Goal: Transaction & Acquisition: Purchase product/service

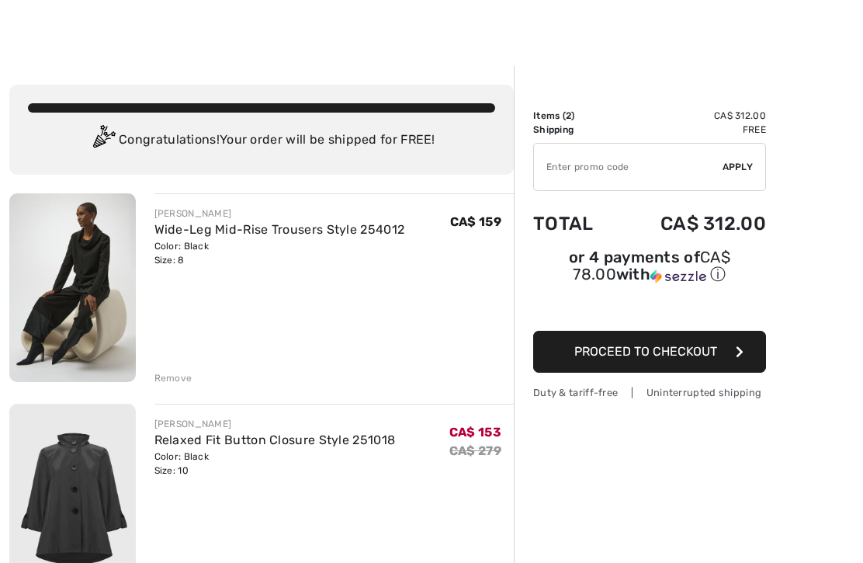
scroll to position [10, 0]
click at [563, 164] on input "TEXT" at bounding box center [628, 167] width 189 height 47
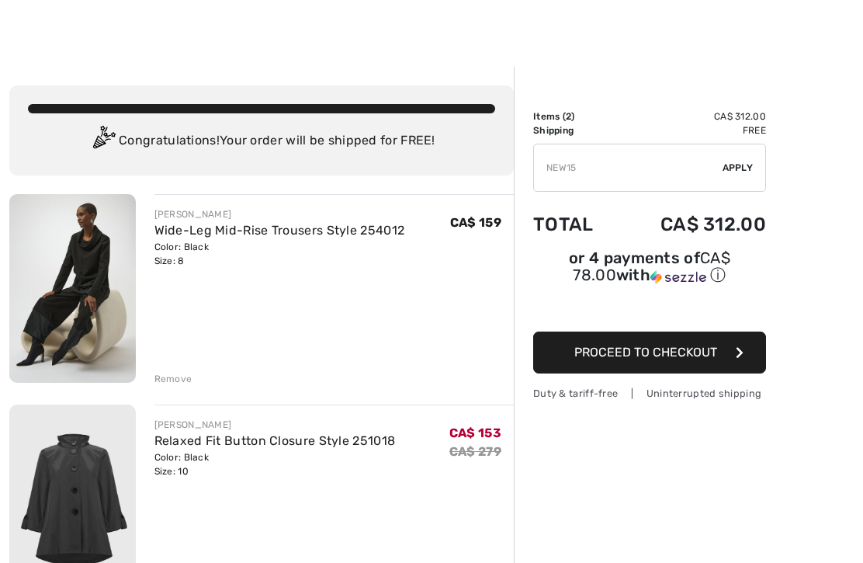
type input "NEW15"
click at [746, 161] on span "Apply" at bounding box center [737, 168] width 31 height 14
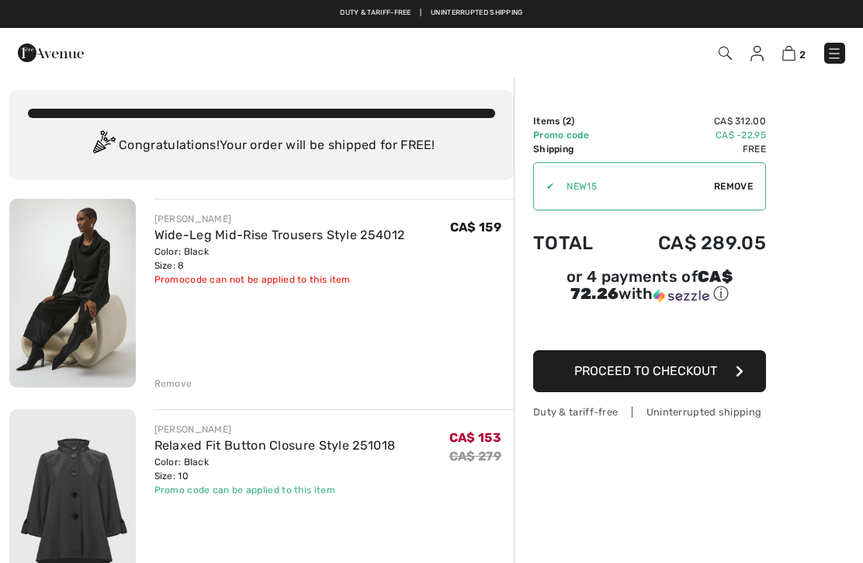
scroll to position [0, 0]
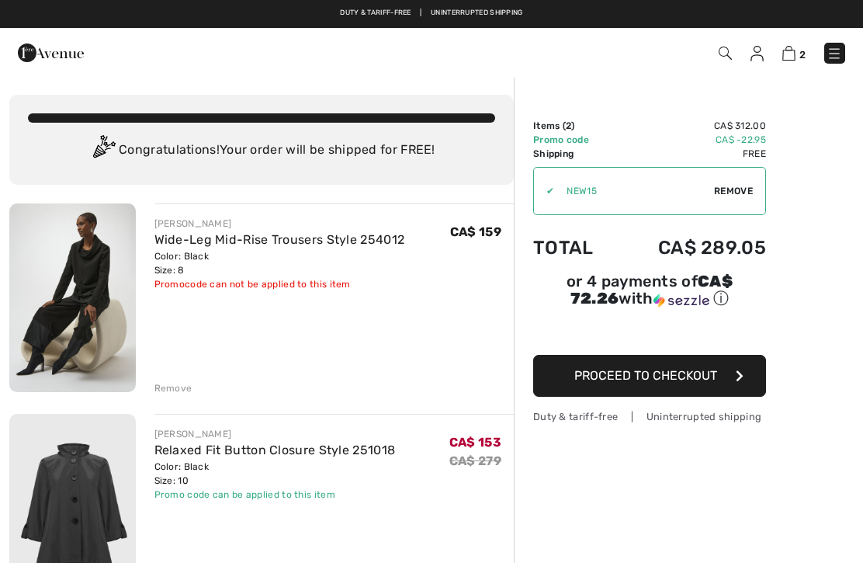
click at [666, 383] on span "Proceed to Checkout" at bounding box center [645, 375] width 143 height 15
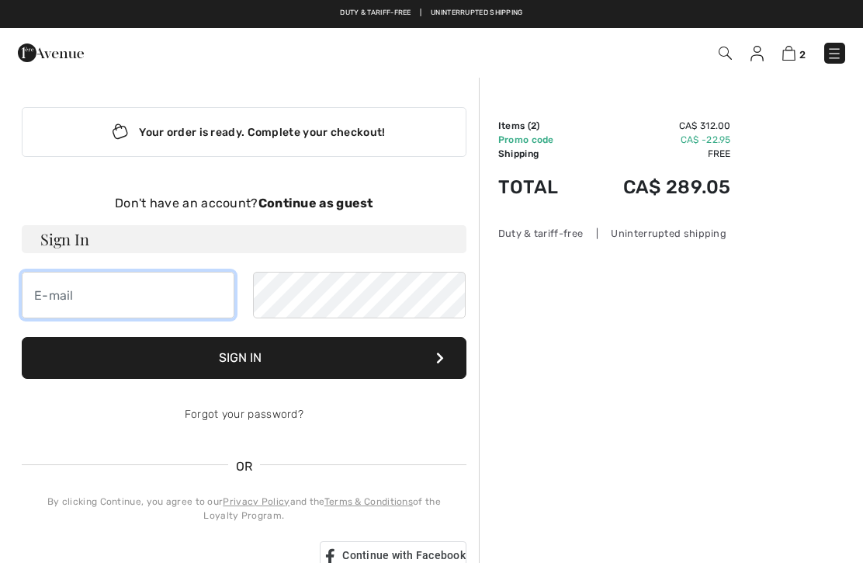
click at [90, 300] on input "email" at bounding box center [128, 295] width 213 height 47
type input "louisec"
click at [303, 207] on strong "Continue as guest" at bounding box center [315, 203] width 115 height 15
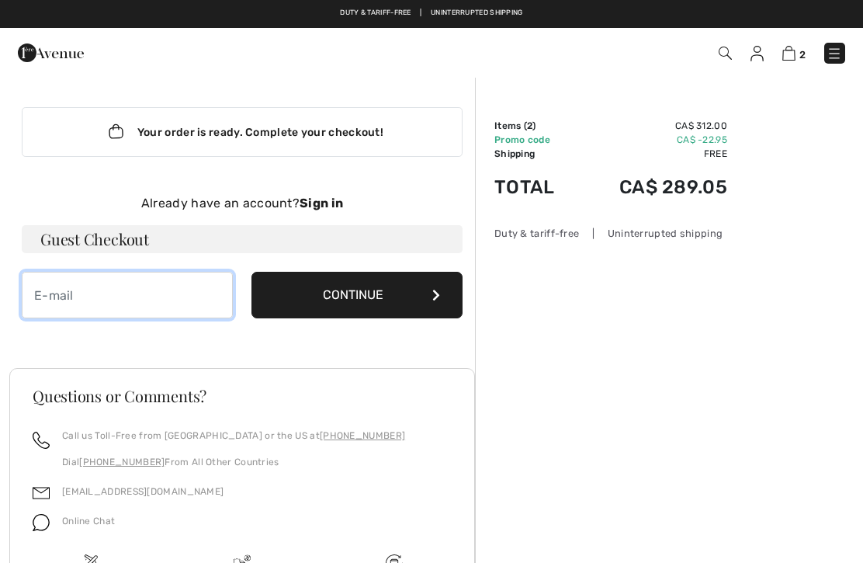
click at [54, 283] on input "email" at bounding box center [127, 295] width 211 height 47
type input "[EMAIL_ADDRESS][DOMAIN_NAME]"
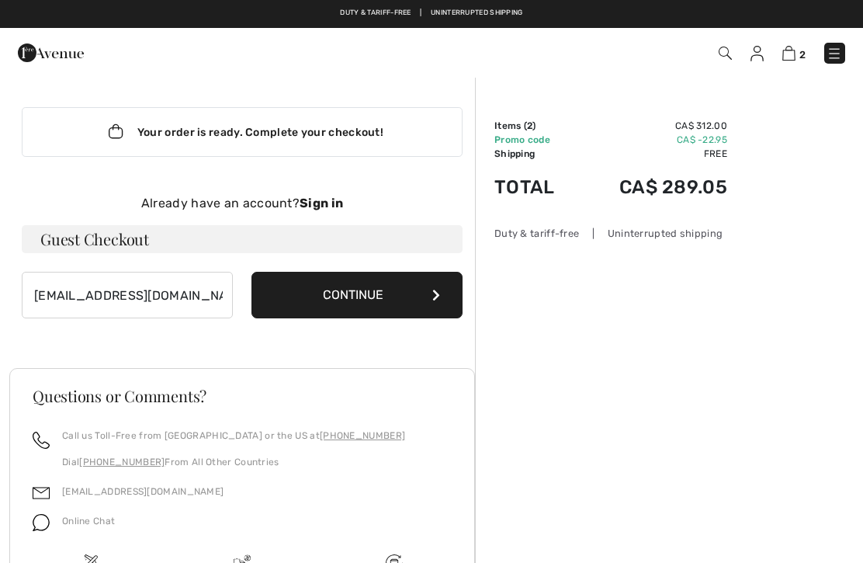
click at [372, 286] on button "Continue" at bounding box center [356, 295] width 211 height 47
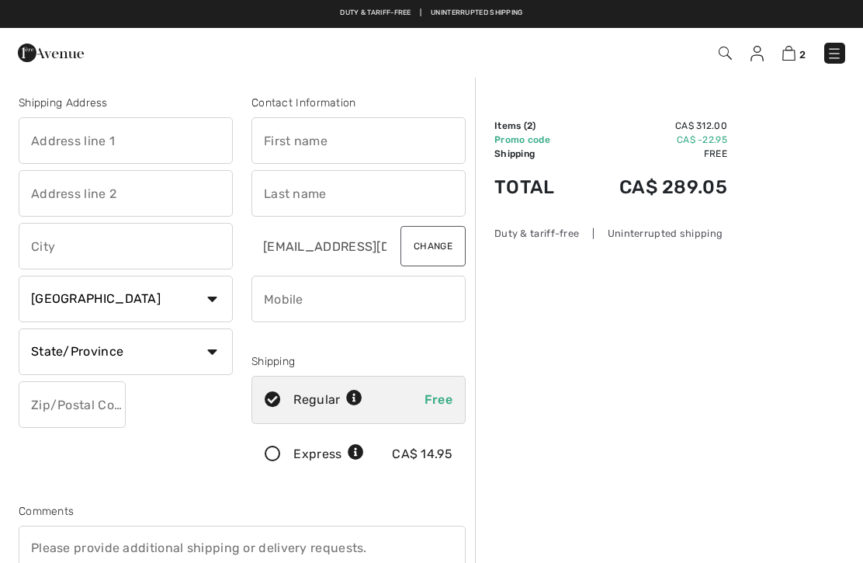
click at [137, 137] on input "text" at bounding box center [126, 140] width 214 height 47
click at [297, 138] on input "text" at bounding box center [358, 140] width 214 height 47
type input "720 Cabris Crescent"
type input "Louise"
type input "Champigny"
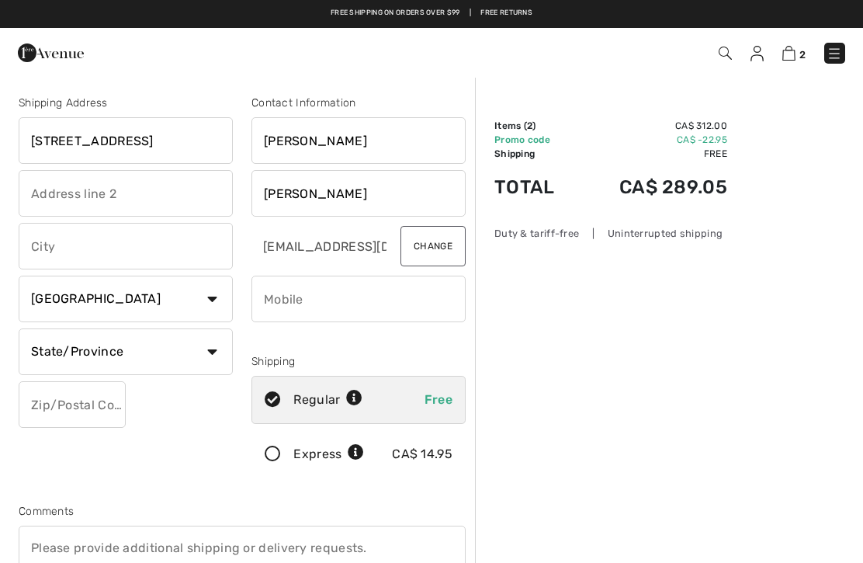
click at [74, 238] on input "text" at bounding box center [126, 246] width 214 height 47
click at [223, 352] on select "State/Province Alberta British Columbia Manitoba New Brunswick Newfoundland and…" at bounding box center [126, 351] width 214 height 47
type input "Orleans"
select select "ON"
click at [285, 294] on input "phone" at bounding box center [358, 298] width 214 height 47
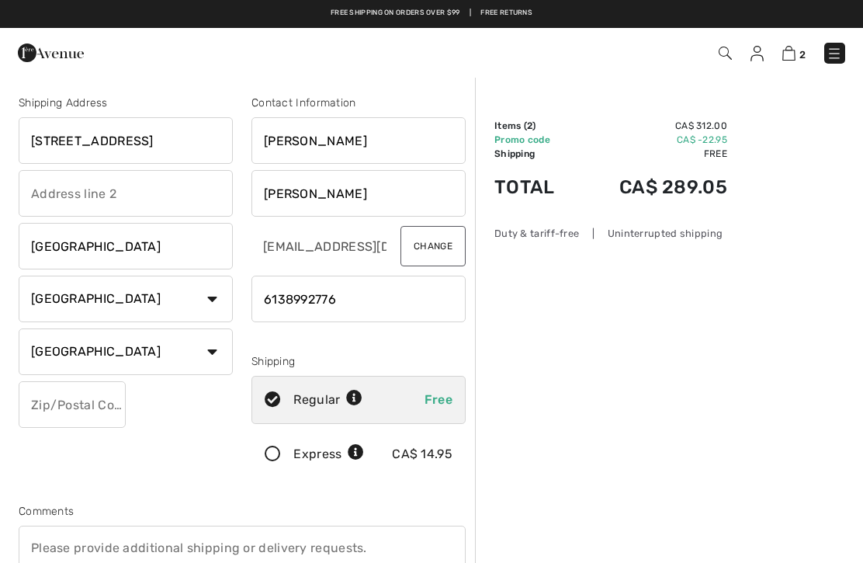
type input "6138992776"
click at [60, 402] on input "text" at bounding box center [72, 404] width 107 height 47
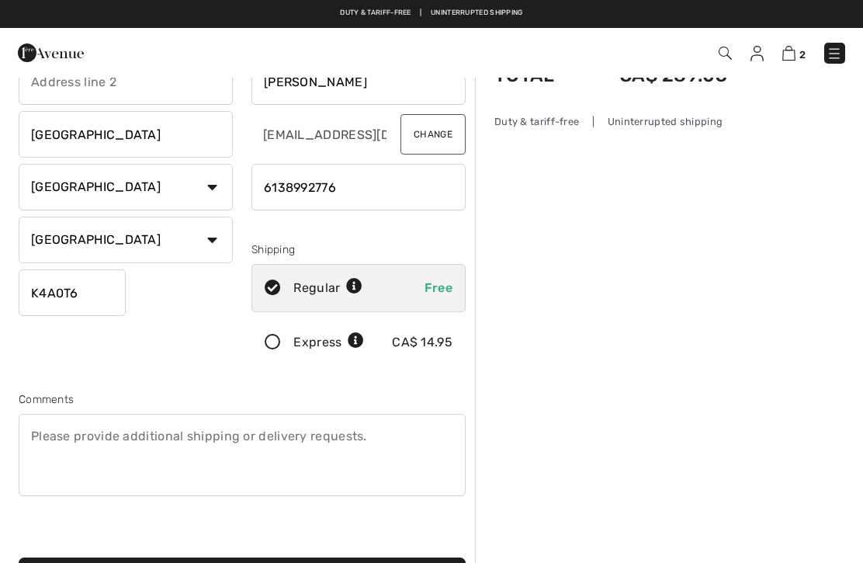
scroll to position [287, 0]
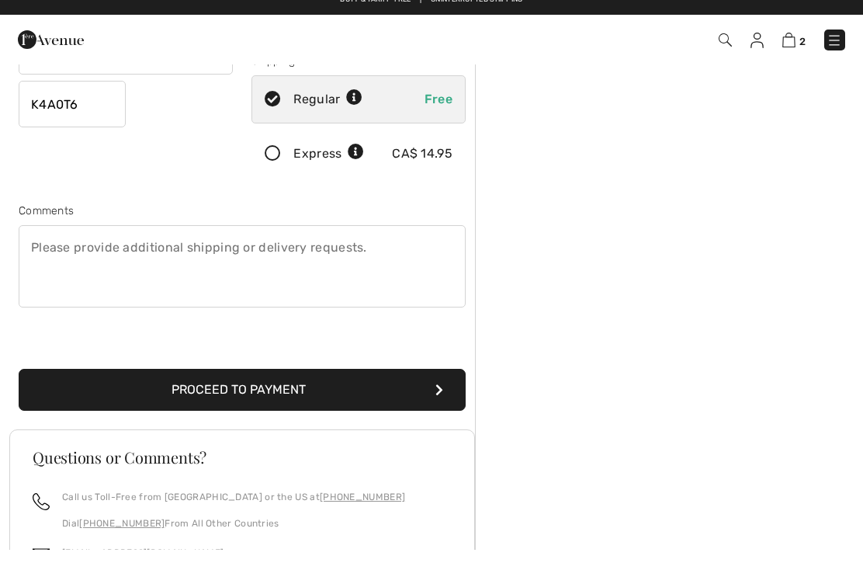
type input "K4A0T6"
click at [241, 383] on button "Proceed to Payment" at bounding box center [242, 403] width 447 height 42
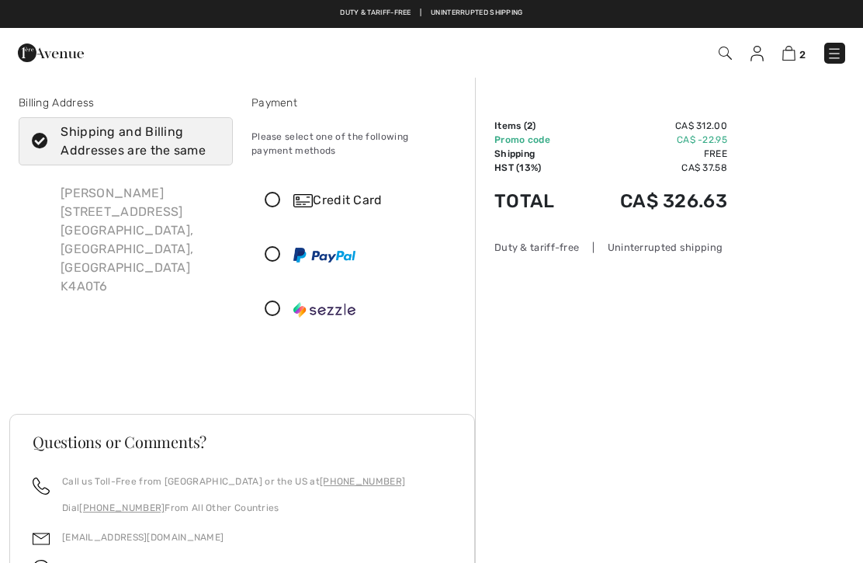
checkbox input "true"
click at [280, 197] on icon at bounding box center [272, 200] width 41 height 16
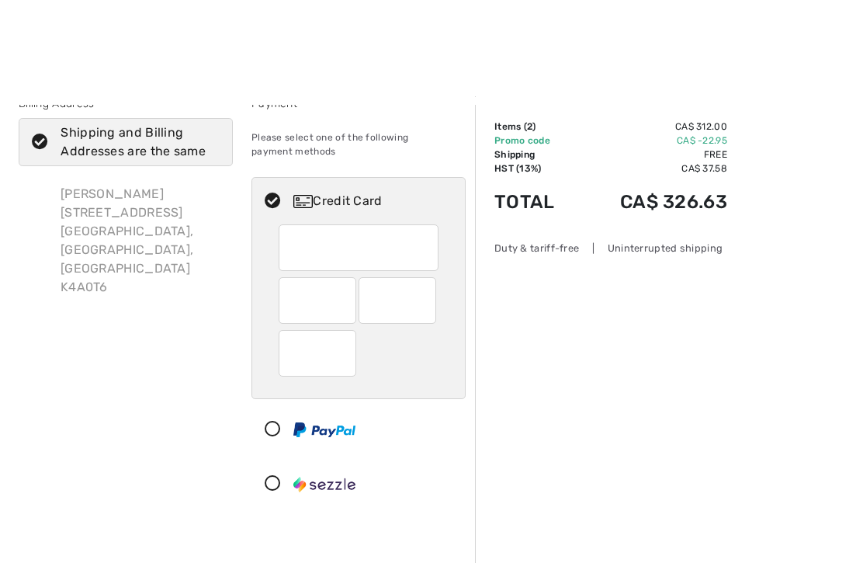
scroll to position [97, 0]
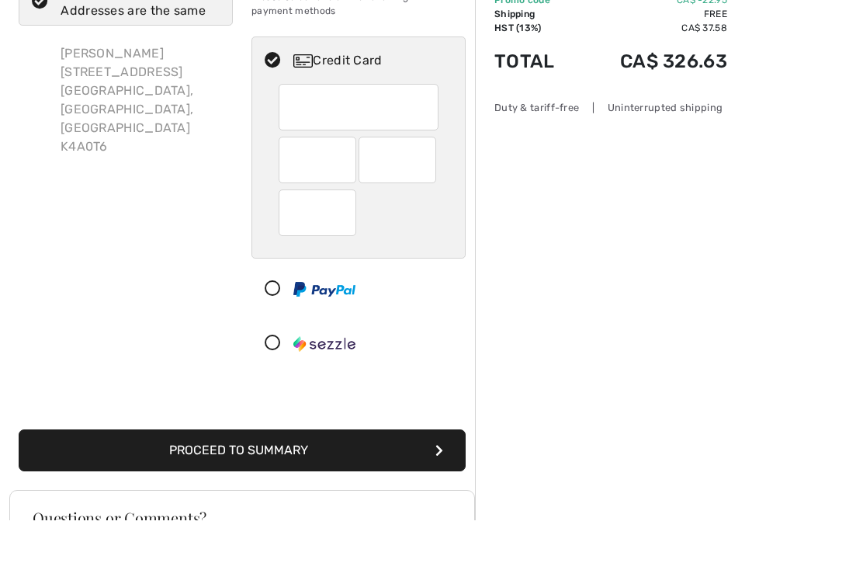
click at [265, 472] on button "Proceed to Summary" at bounding box center [242, 493] width 447 height 42
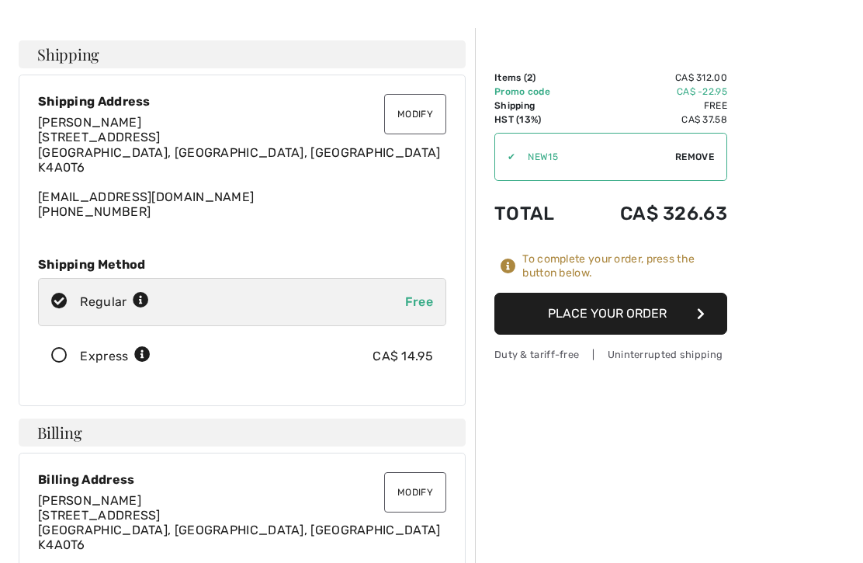
scroll to position [51, 0]
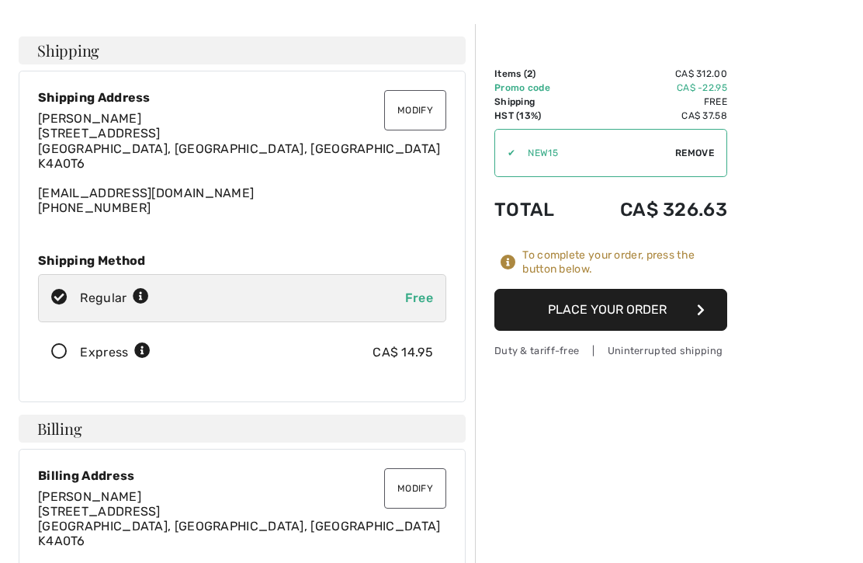
click at [612, 314] on button "Place Your Order" at bounding box center [610, 310] width 233 height 42
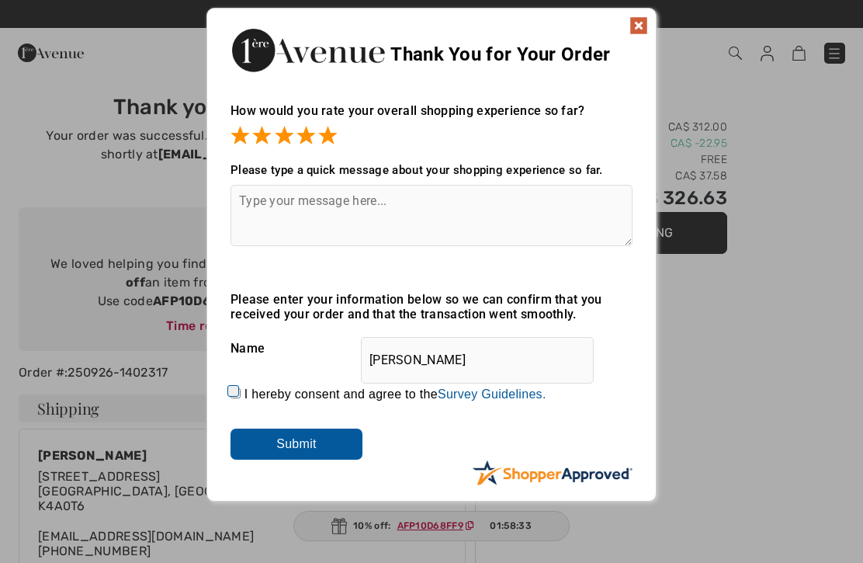
click at [306, 447] on input "Submit" at bounding box center [296, 443] width 132 height 31
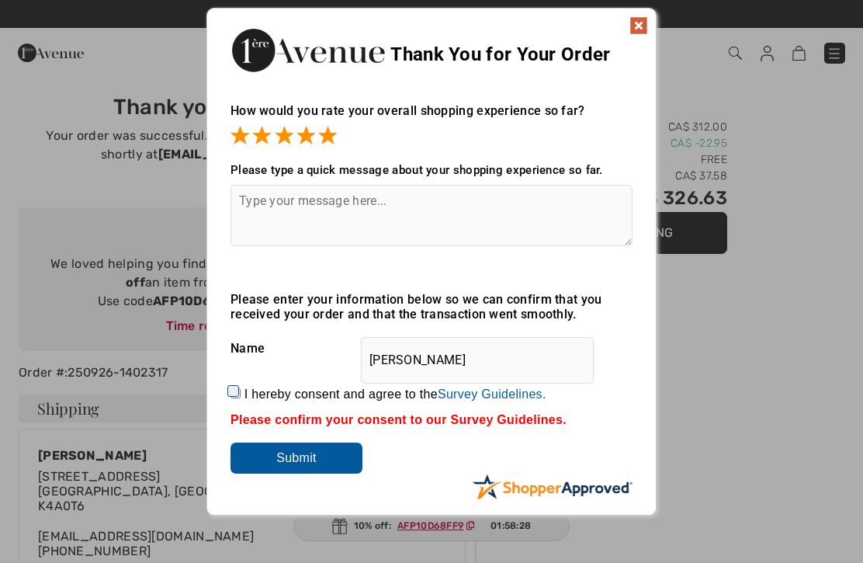
click at [241, 388] on input "I hereby consent and agree to the By submitting a review, you grant permission …" at bounding box center [235, 393] width 10 height 10
checkbox input "true"
click at [303, 448] on input "Submit" at bounding box center [296, 457] width 132 height 31
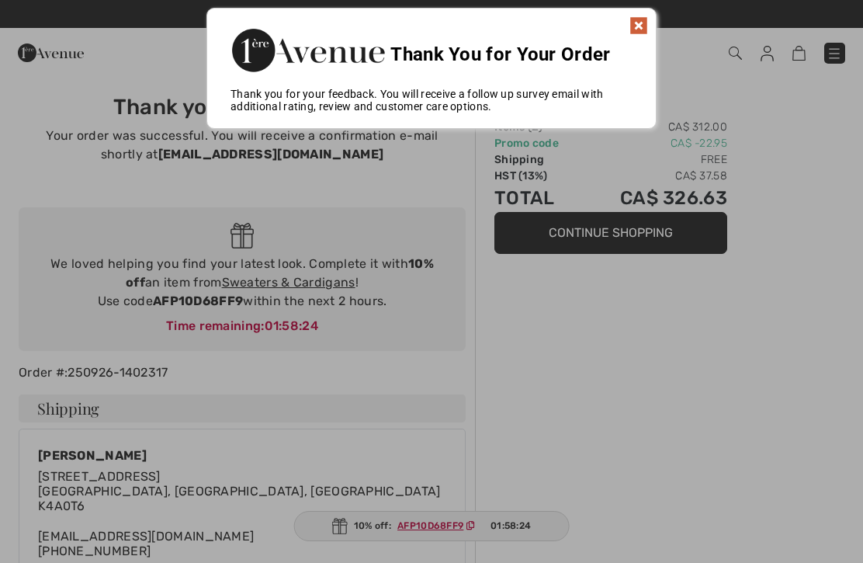
click at [640, 26] on img at bounding box center [638, 25] width 19 height 19
